Goal: Information Seeking & Learning: Learn about a topic

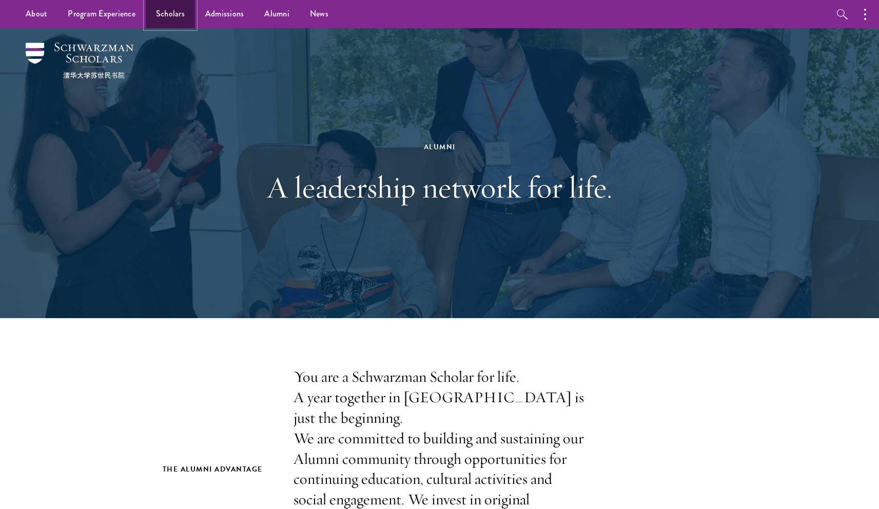
click at [167, 16] on link "Scholars" at bounding box center [170, 14] width 49 height 28
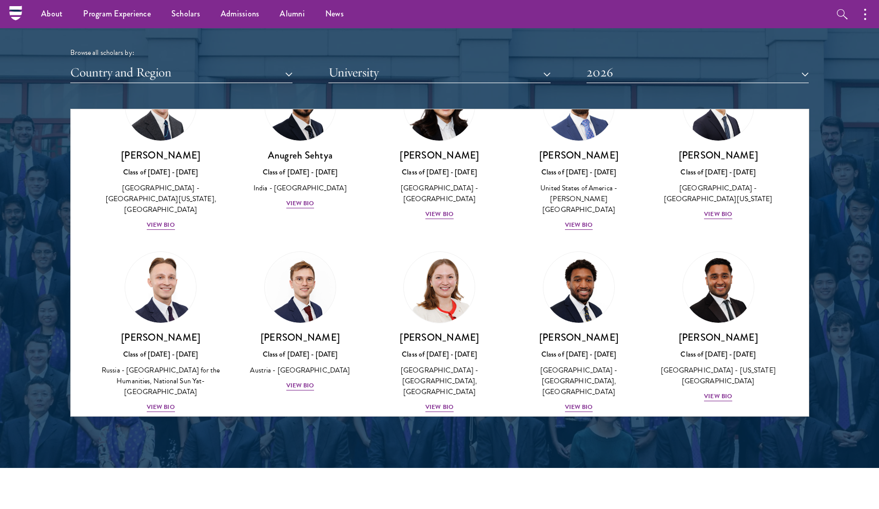
scroll to position [4136, 0]
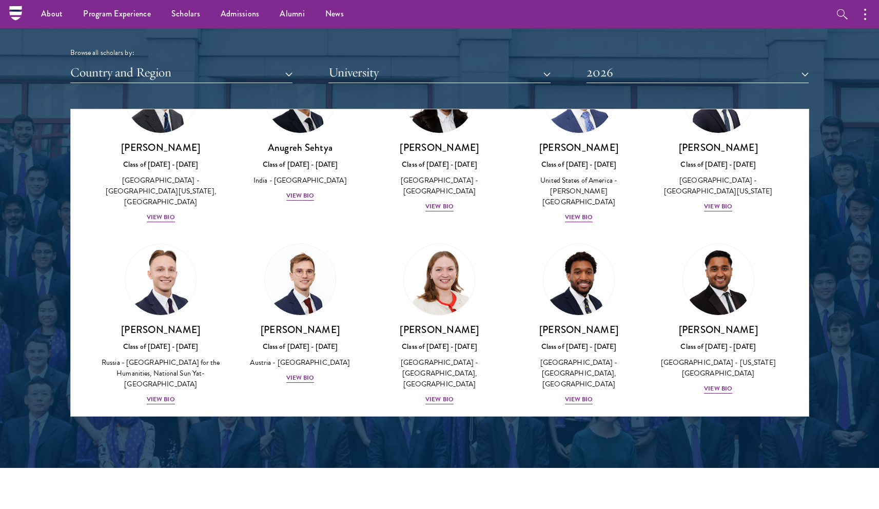
click at [363, 416] on div "[PERSON_NAME] Class of [DATE] - [DATE] [GEOGRAPHIC_DATA] - [GEOGRAPHIC_DATA][US…" at bounding box center [300, 501] width 140 height 171
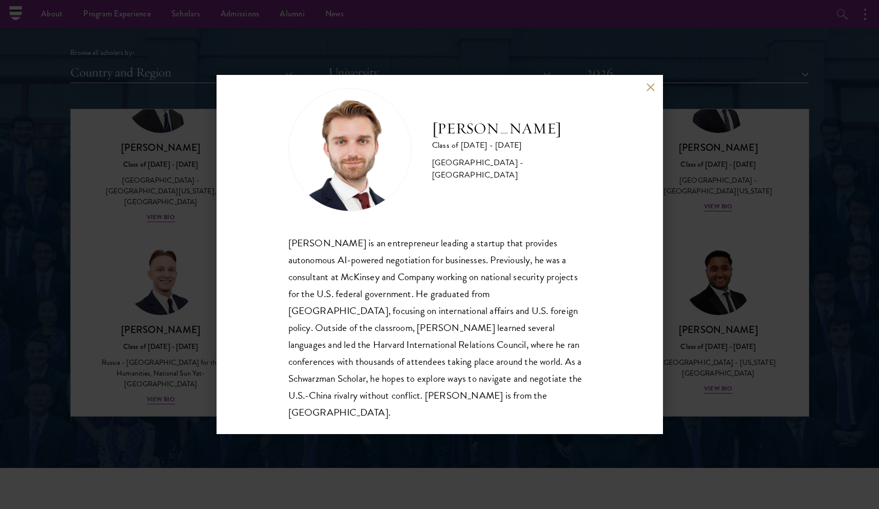
scroll to position [18, 0]
click at [650, 86] on button at bounding box center [650, 87] width 9 height 9
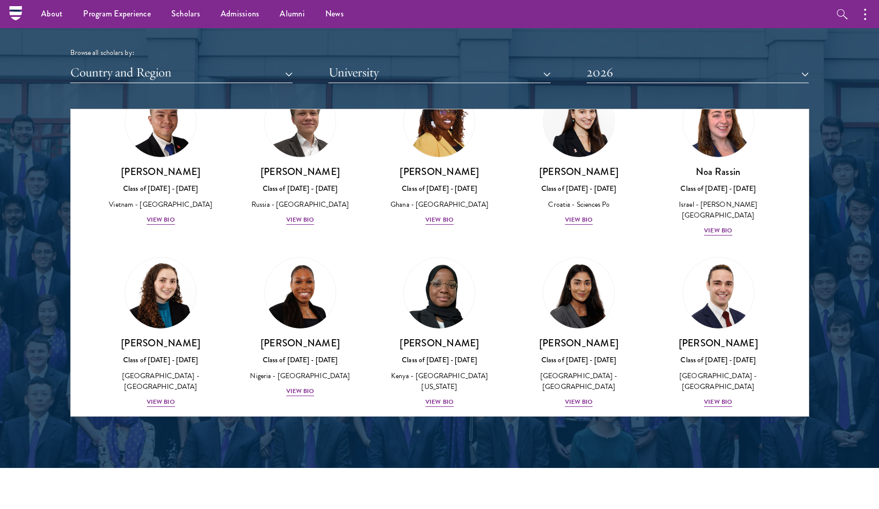
scroll to position [3771, 0]
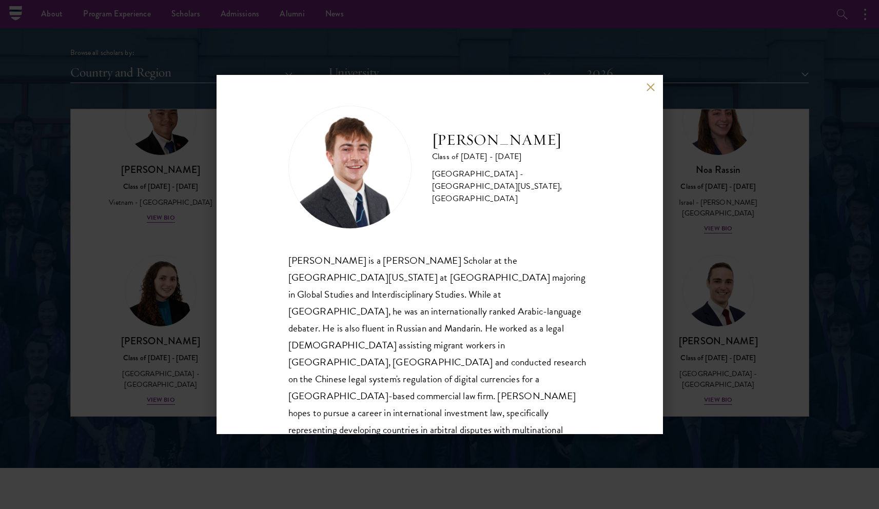
click at [646, 88] on button at bounding box center [650, 87] width 9 height 9
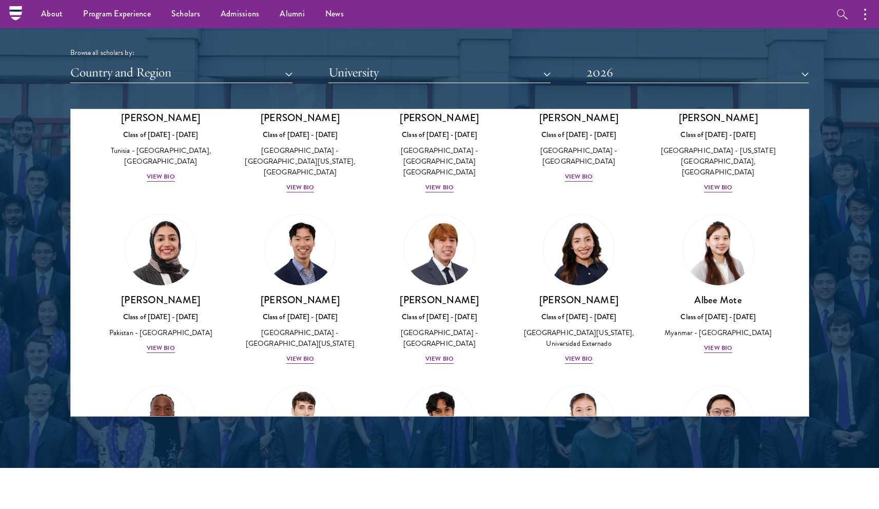
scroll to position [3264, 0]
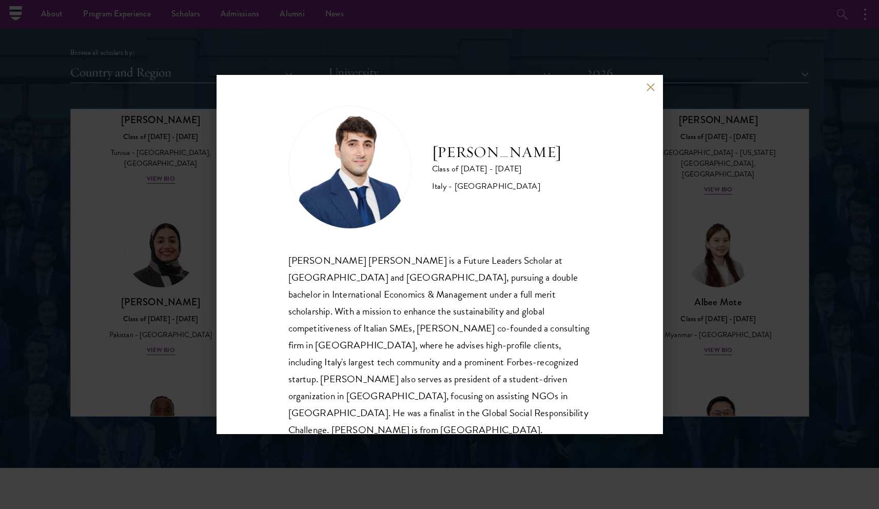
click at [648, 88] on button at bounding box center [650, 87] width 9 height 9
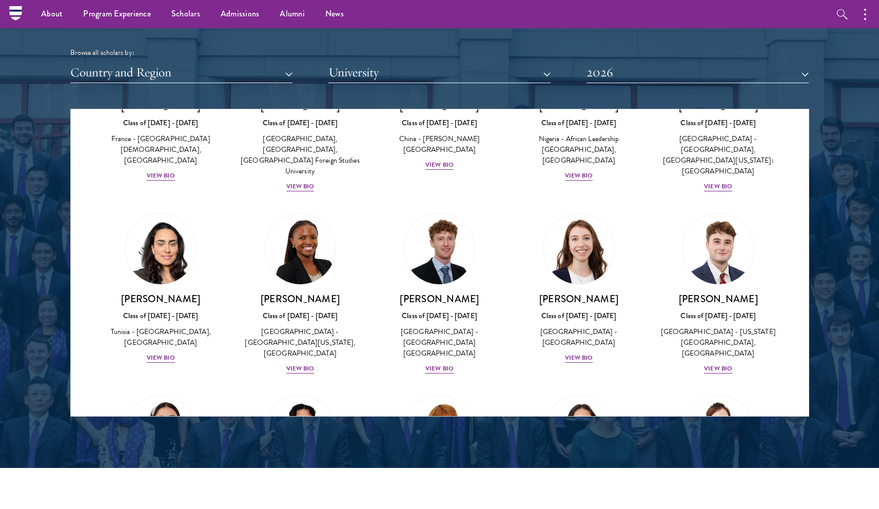
scroll to position [3077, 0]
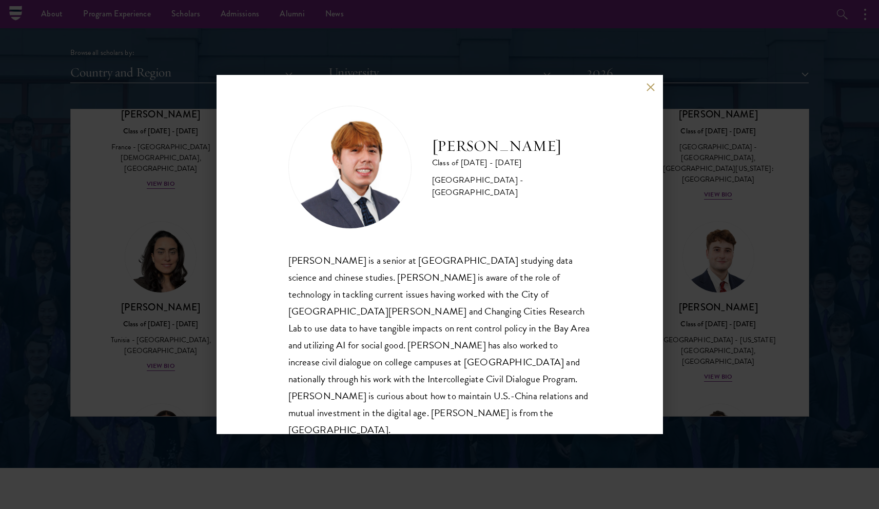
click at [650, 87] on button at bounding box center [650, 87] width 9 height 9
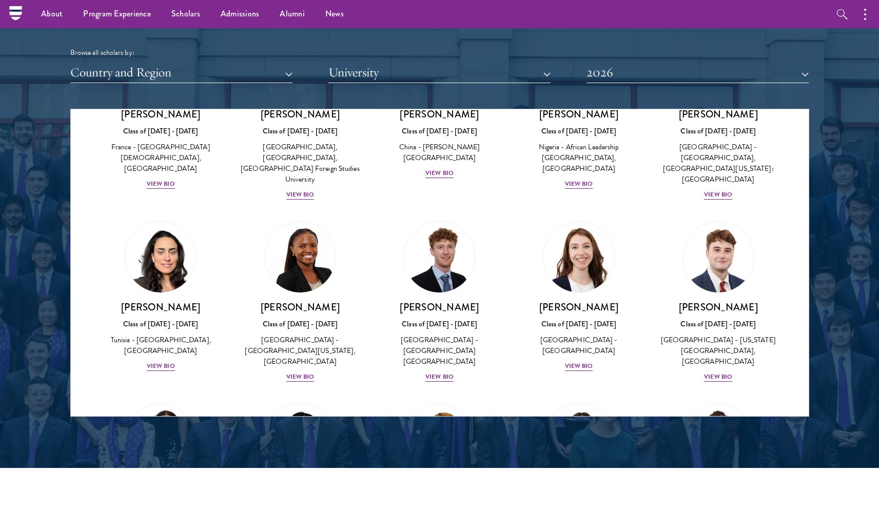
click at [370, 393] on div "[PERSON_NAME] Class of [DATE] - [DATE] [GEOGRAPHIC_DATA] - [GEOGRAPHIC_DATA] Vi…" at bounding box center [440, 478] width 140 height 171
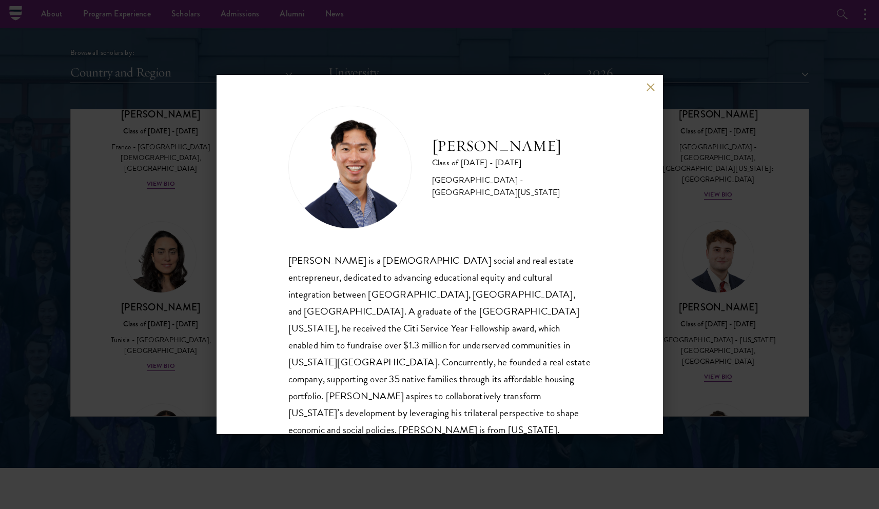
click at [647, 85] on button at bounding box center [650, 87] width 9 height 9
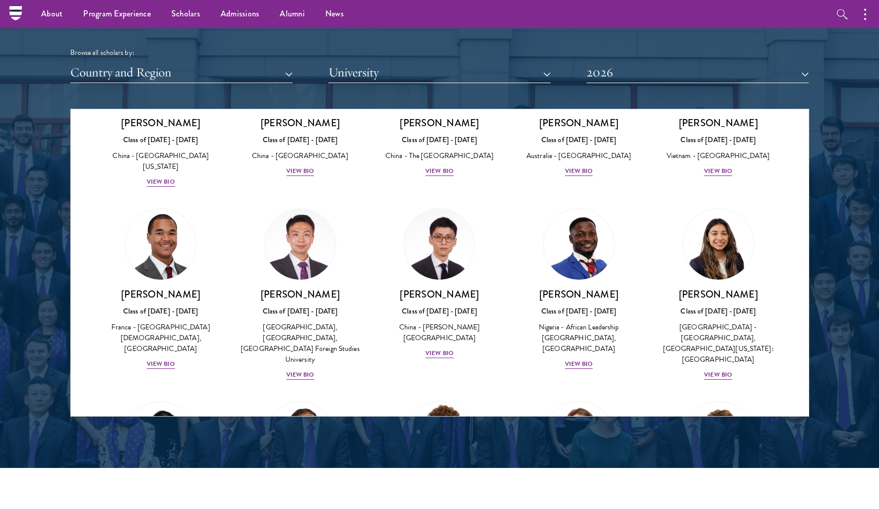
scroll to position [2904, 0]
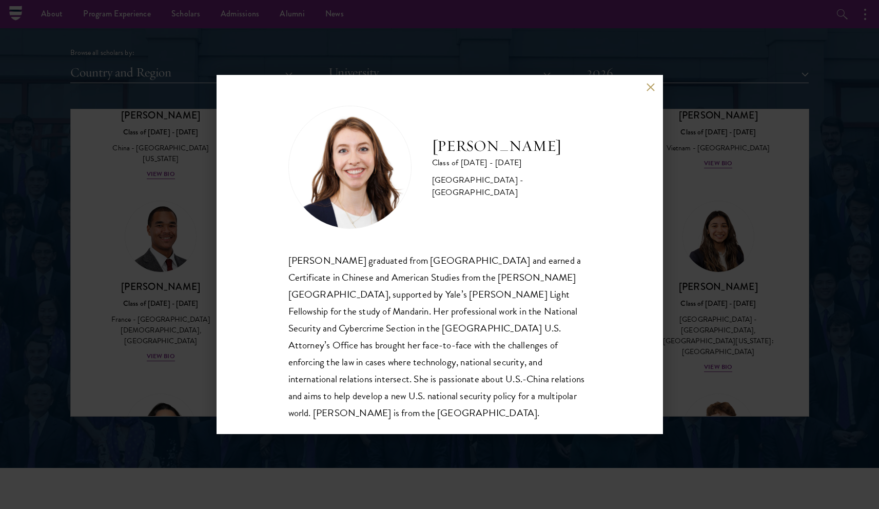
click at [648, 87] on button at bounding box center [650, 87] width 9 height 9
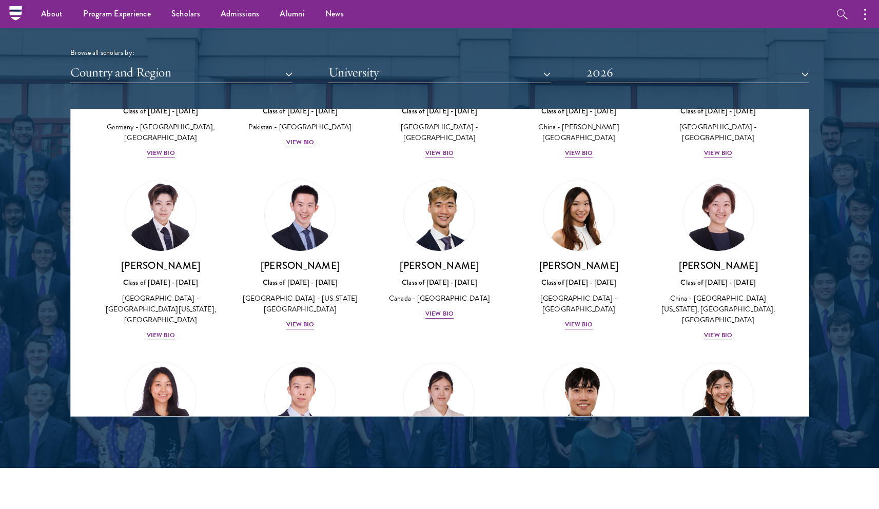
scroll to position [2570, 0]
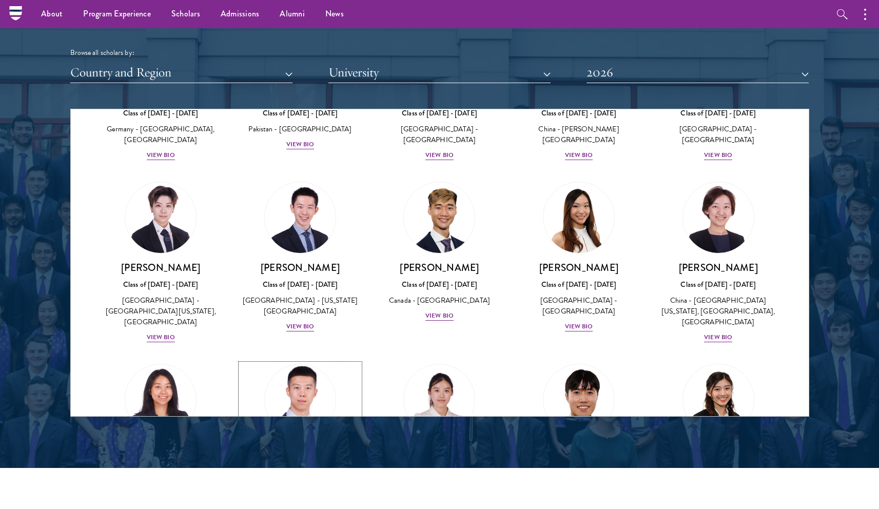
click at [295, 493] on div "View Bio" at bounding box center [300, 498] width 28 height 10
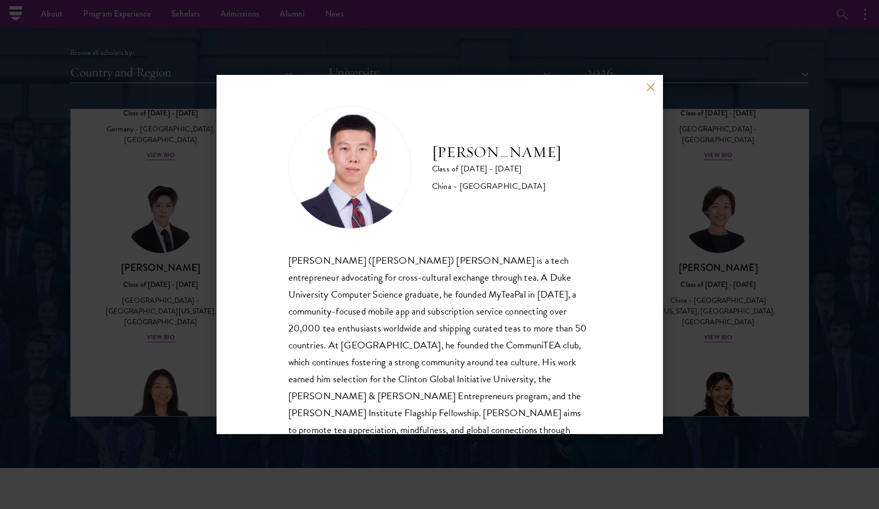
click at [646, 86] on button at bounding box center [650, 87] width 9 height 9
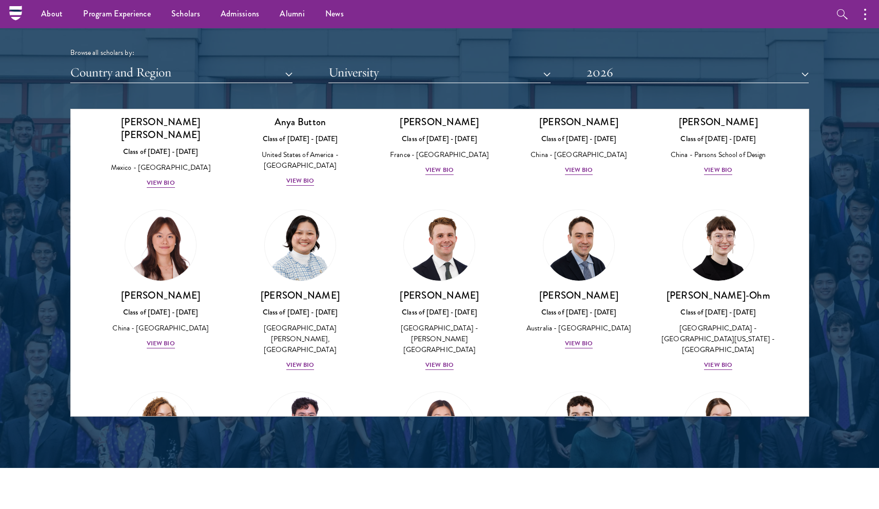
scroll to position [836, 0]
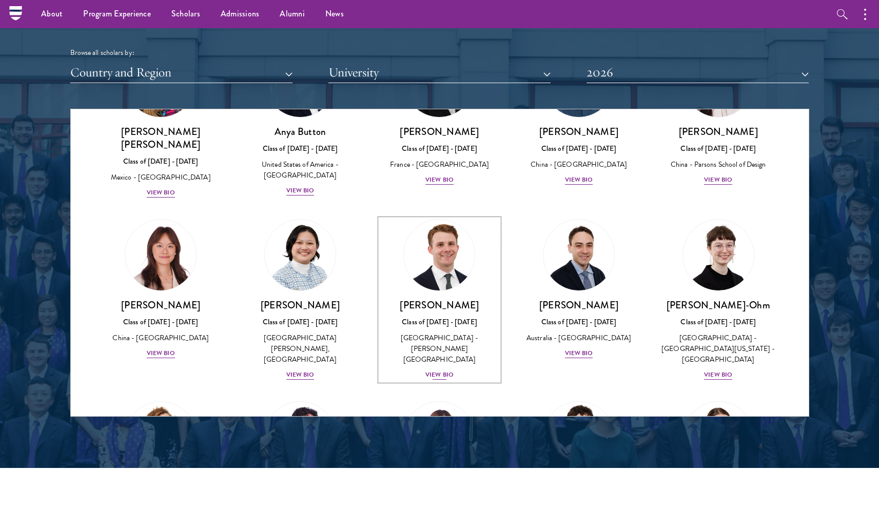
click at [438, 370] on div "View Bio" at bounding box center [439, 375] width 28 height 10
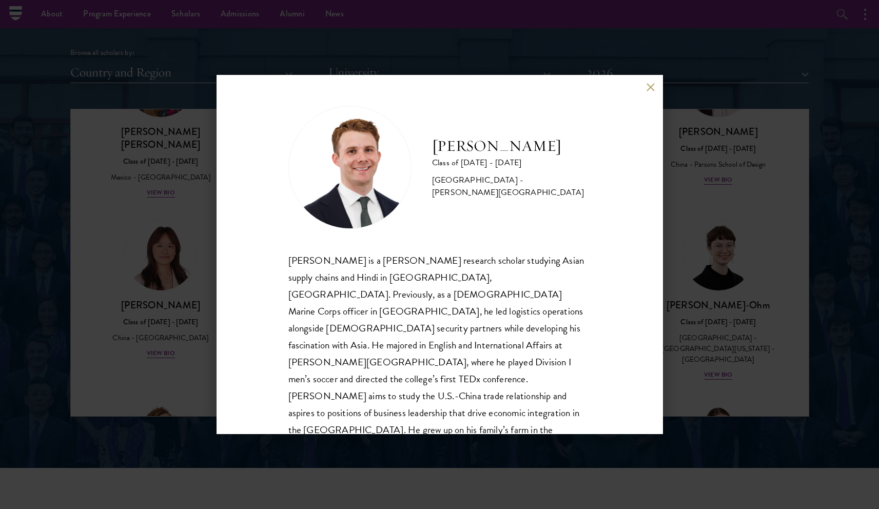
drag, startPoint x: 432, startPoint y: 155, endPoint x: 572, endPoint y: 156, distance: 140.0
click at [572, 156] on h2 "[PERSON_NAME]" at bounding box center [511, 146] width 159 height 21
click at [651, 85] on button at bounding box center [650, 87] width 9 height 9
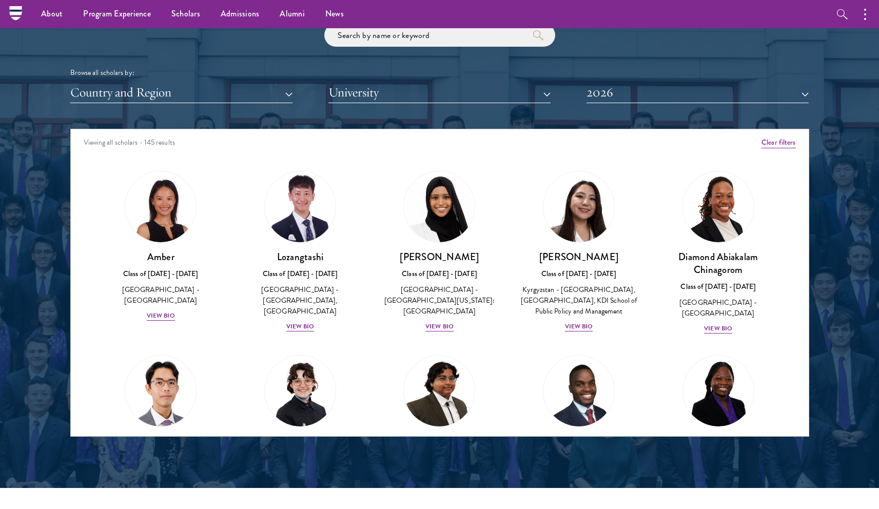
scroll to position [1232, 0]
